Goal: Understand process/instructions: Learn how to perform a task or action

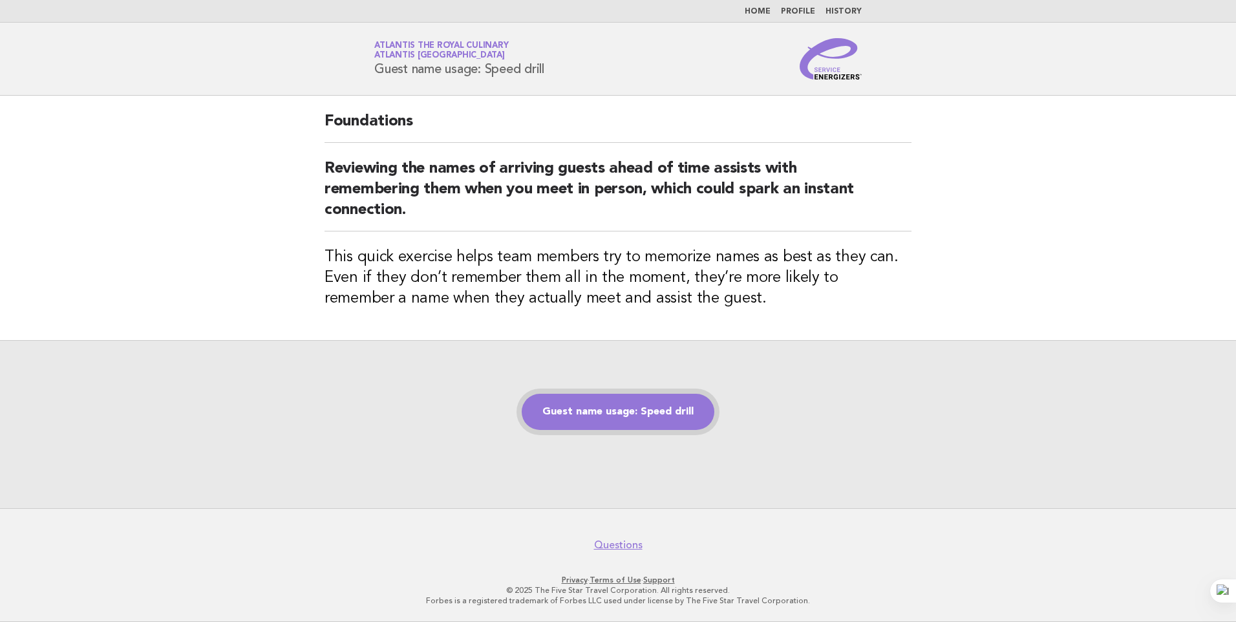
click at [626, 417] on link "Guest name usage: Speed drill" at bounding box center [618, 412] width 193 height 36
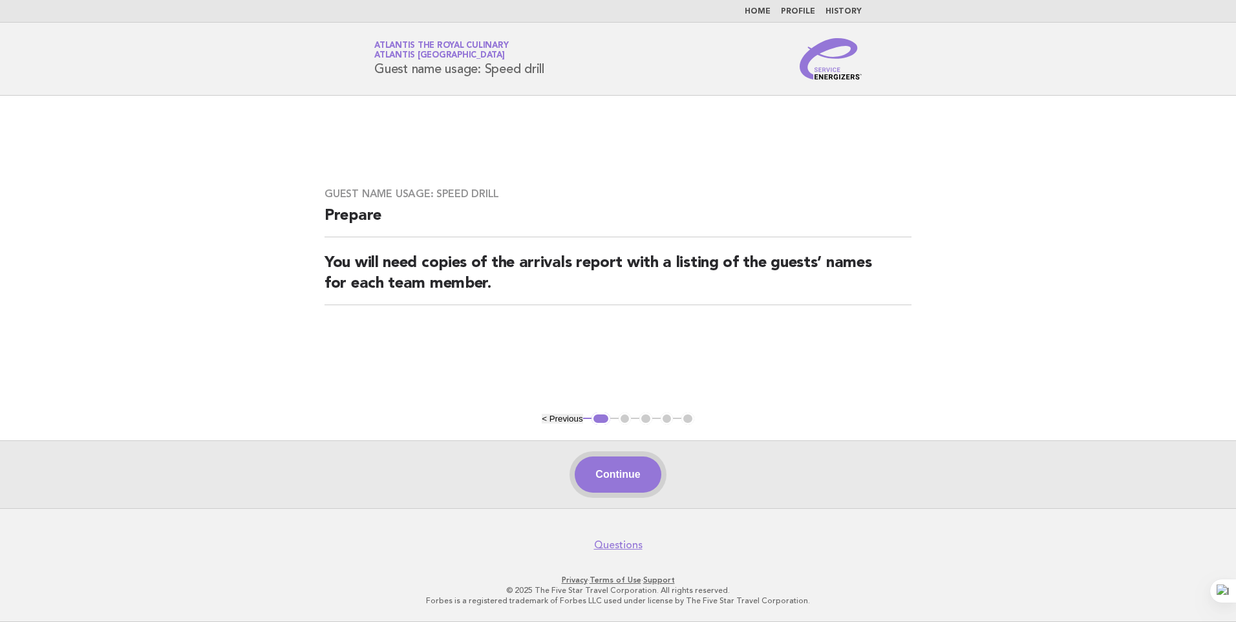
click at [614, 476] on button "Continue" at bounding box center [618, 474] width 86 height 36
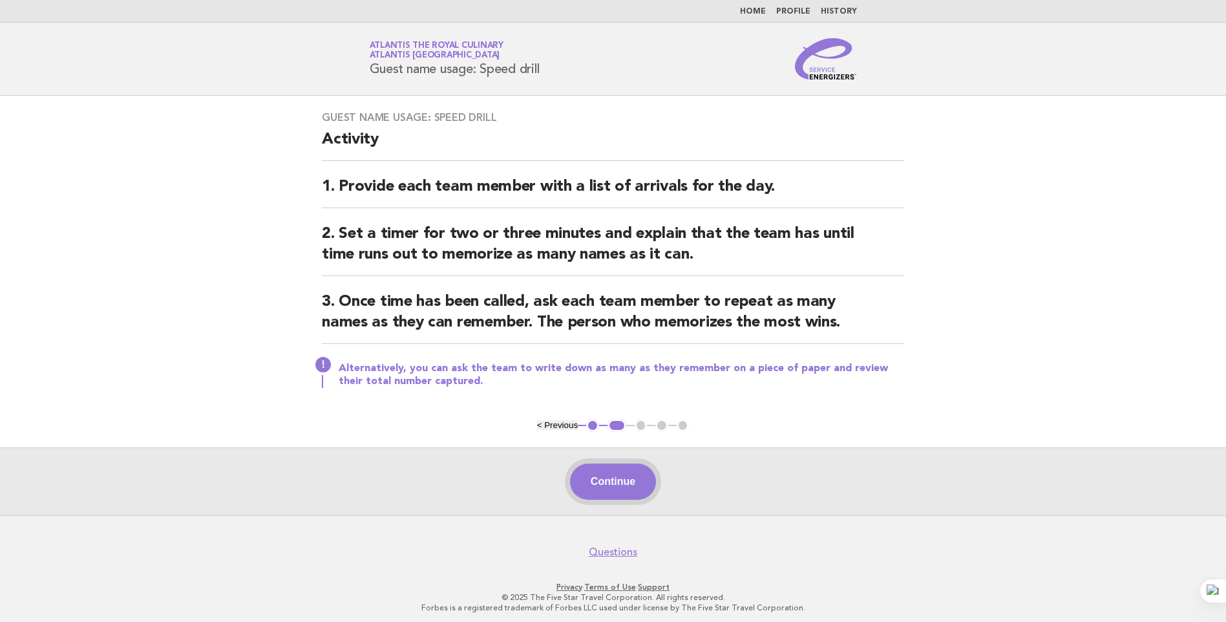
click at [598, 493] on button "Continue" at bounding box center [613, 482] width 86 height 36
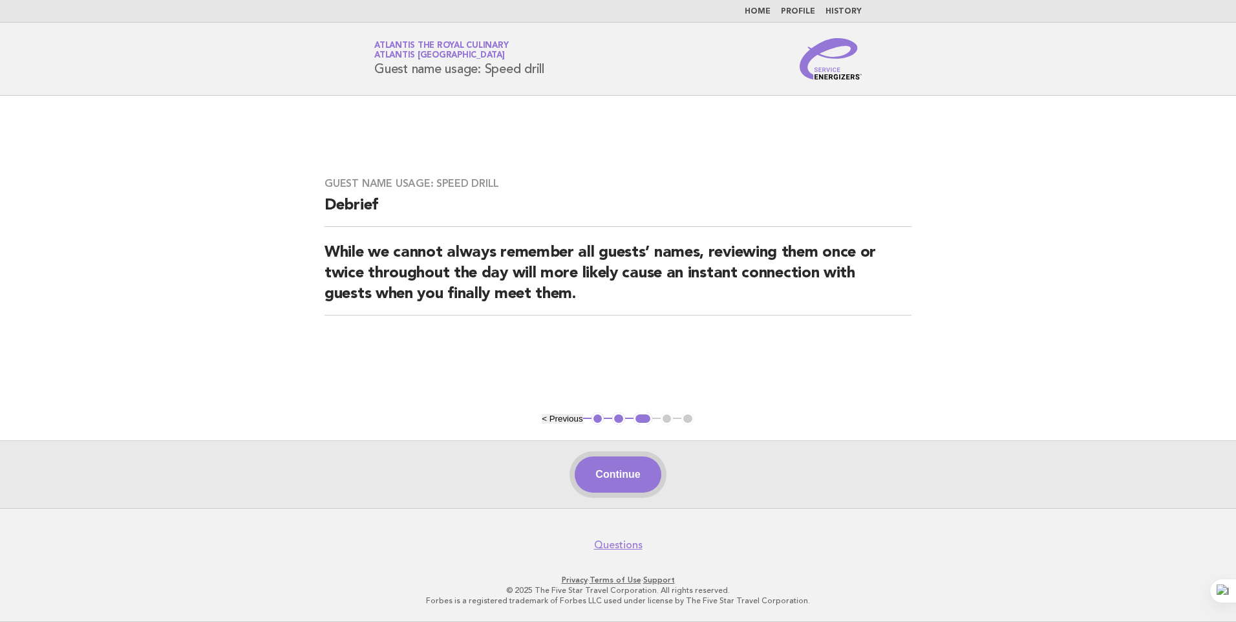
click at [621, 482] on button "Continue" at bounding box center [618, 474] width 86 height 36
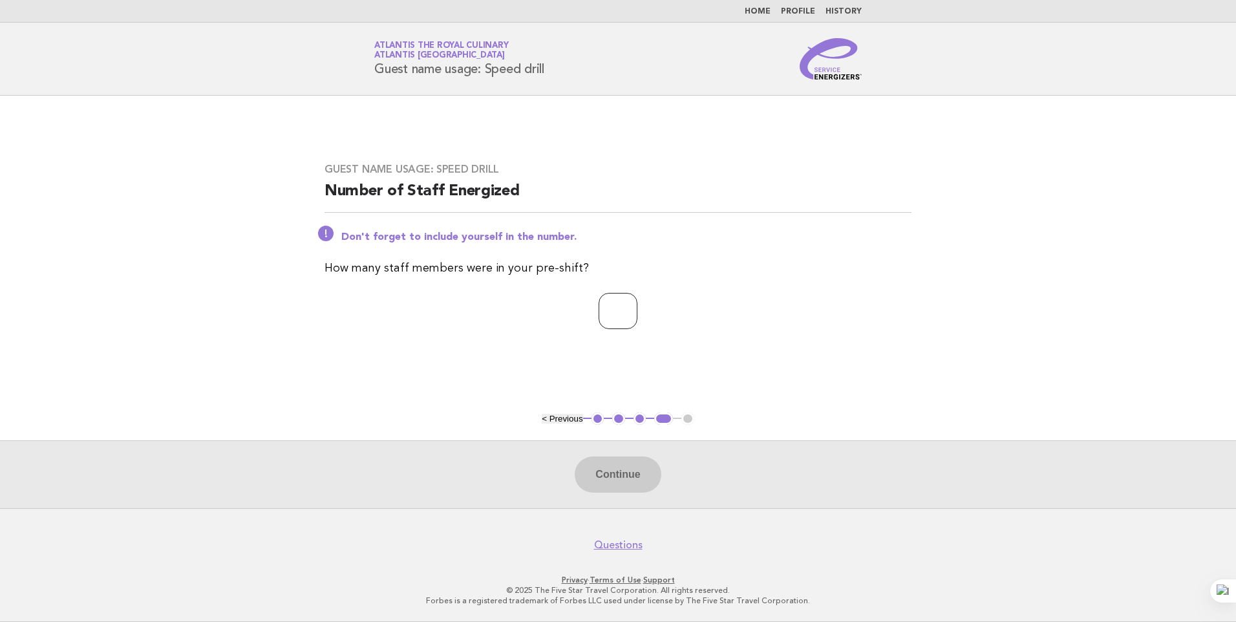
click at [620, 310] on input "number" at bounding box center [618, 311] width 39 height 36
type input "**"
click at [581, 473] on button "Continue" at bounding box center [618, 474] width 86 height 36
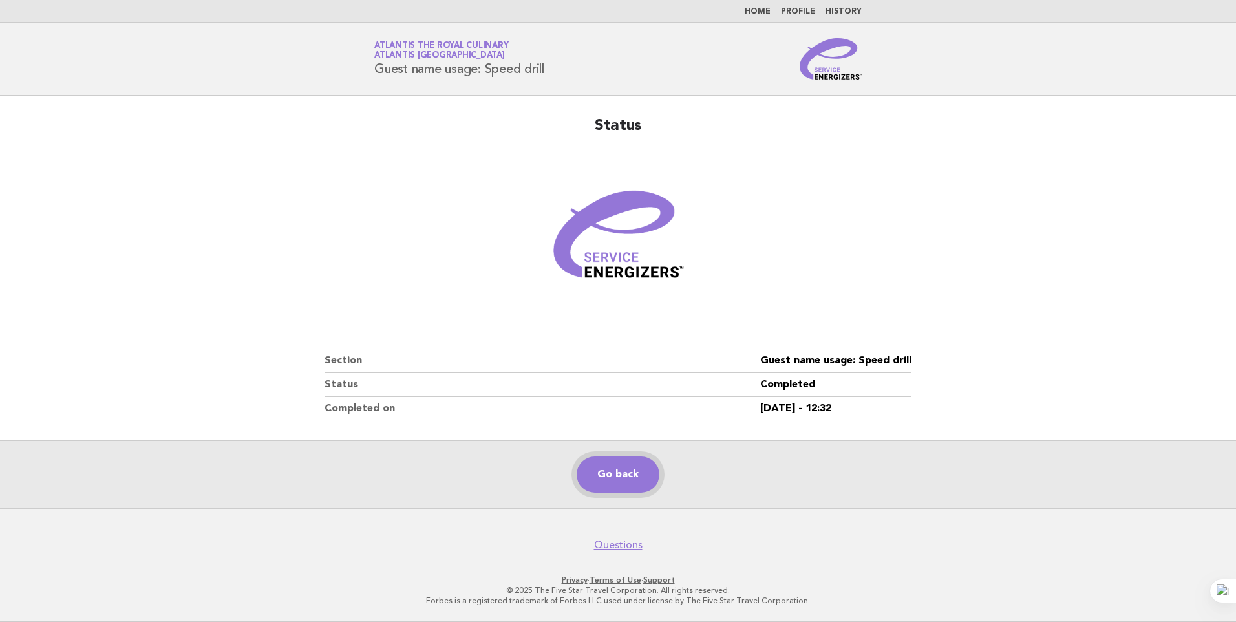
click at [638, 466] on link "Go back" at bounding box center [618, 474] width 83 height 36
